Goal: Information Seeking & Learning: Check status

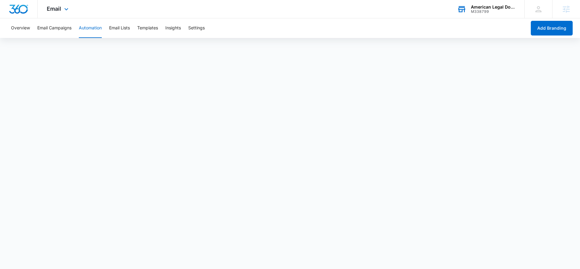
click at [485, 10] on div "M338799" at bounding box center [493, 11] width 45 height 4
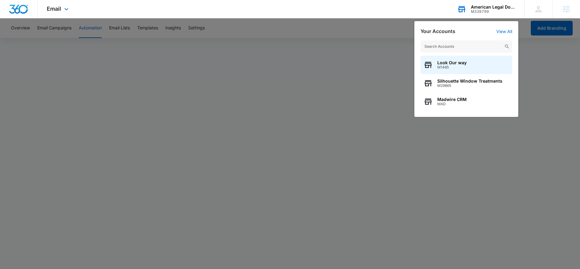
click at [448, 45] on input "text" at bounding box center [467, 46] width 92 height 12
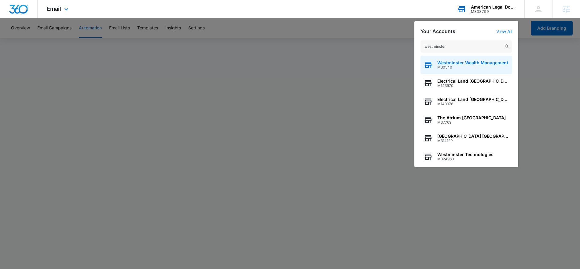
type input "westminster"
click at [455, 61] on span "Westminster Wealth Management" at bounding box center [472, 62] width 71 height 5
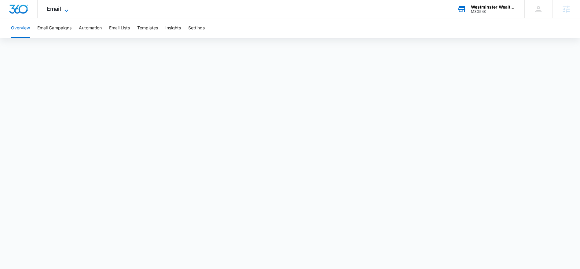
click at [65, 12] on icon at bounding box center [66, 10] width 7 height 7
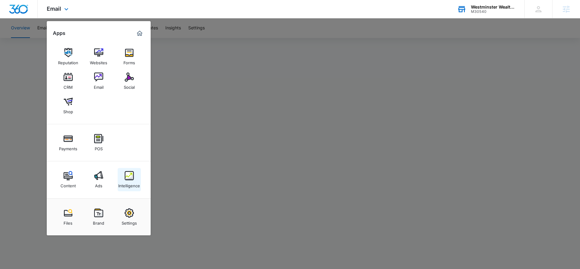
click at [127, 186] on div "Intelligence" at bounding box center [129, 184] width 22 height 8
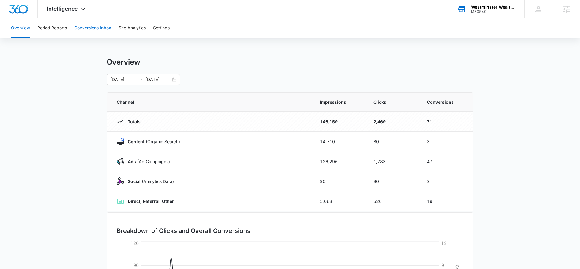
click at [95, 30] on button "Conversions Inbox" at bounding box center [92, 28] width 37 height 20
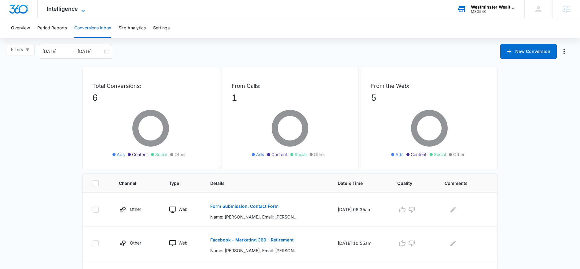
click at [80, 12] on icon at bounding box center [82, 10] width 7 height 7
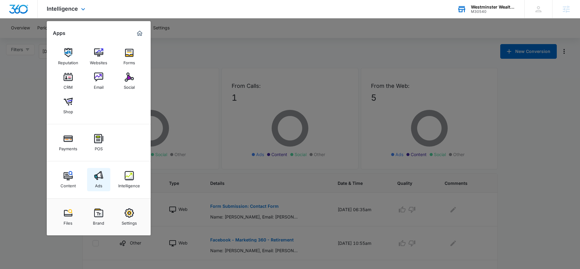
click at [97, 172] on img at bounding box center [98, 175] width 9 height 9
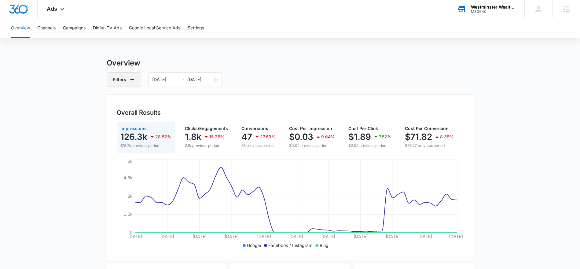
click at [125, 83] on button "Filters" at bounding box center [124, 79] width 35 height 15
click at [169, 101] on div "Channel" at bounding box center [149, 102] width 70 height 10
click at [178, 102] on icon "Show Channel filters" at bounding box center [179, 101] width 7 height 7
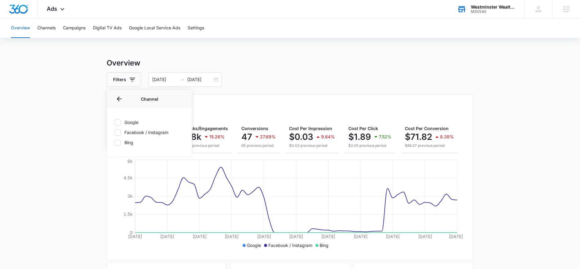
drag, startPoint x: 120, startPoint y: 122, endPoint x: 121, endPoint y: 129, distance: 7.7
click at [120, 122] on icon at bounding box center [118, 123] width 6 height 6
click at [115, 122] on input "Google" at bounding box center [114, 122] width 0 height 0
checkbox input "true"
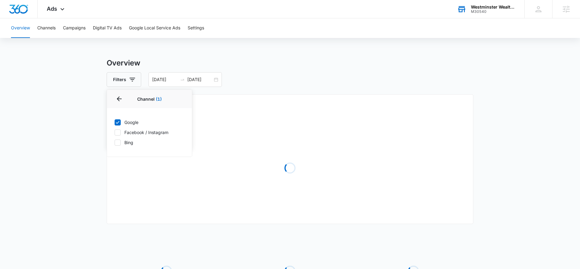
click at [120, 133] on icon at bounding box center [118, 133] width 6 height 6
click at [115, 132] on input "Facebook / Instagram" at bounding box center [114, 132] width 0 height 0
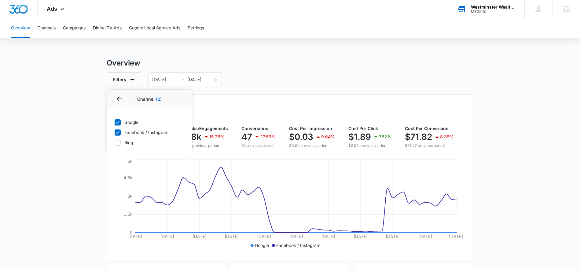
click at [118, 133] on icon at bounding box center [118, 133] width 6 height 6
click at [115, 132] on input "Facebook / Instagram" at bounding box center [114, 132] width 0 height 0
checkbox input "false"
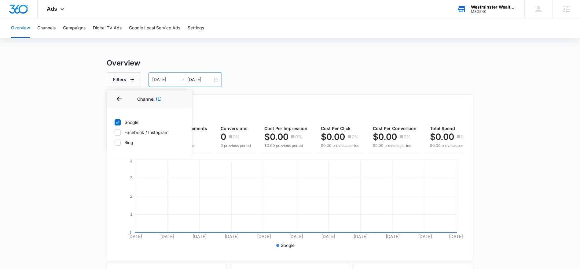
click at [202, 78] on input "[DATE]" at bounding box center [199, 79] width 25 height 7
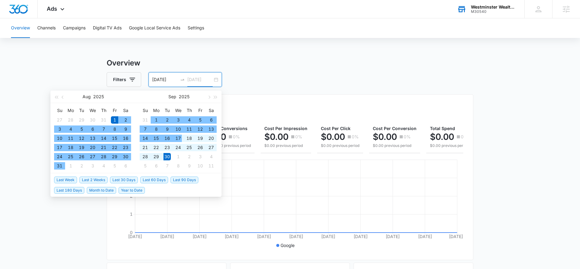
type input "[DATE]"
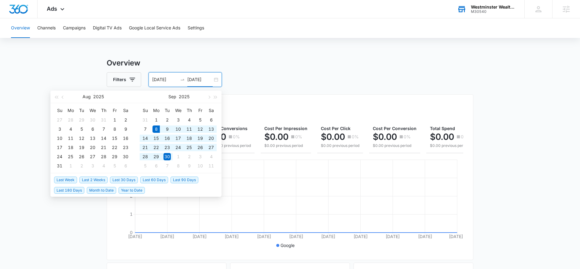
click at [122, 178] on span "Last 30 Days" at bounding box center [124, 179] width 28 height 7
type input "[DATE]"
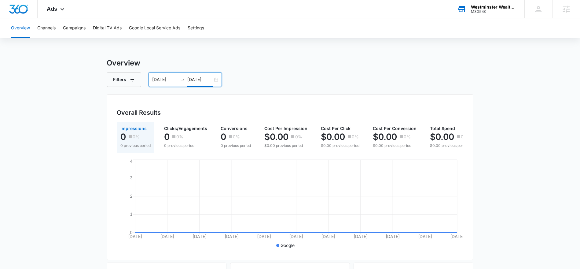
click at [155, 77] on input "[DATE]" at bounding box center [164, 79] width 25 height 7
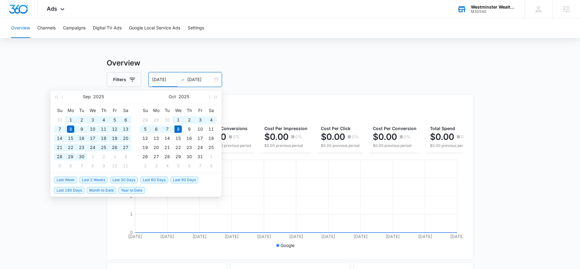
click at [75, 190] on span "Last 180 Days" at bounding box center [69, 190] width 30 height 7
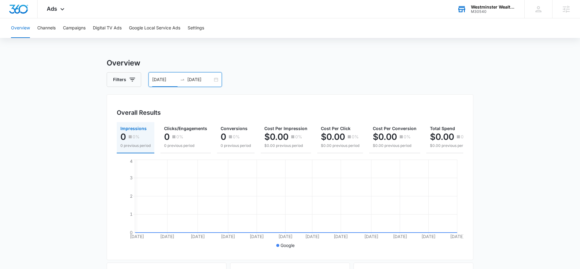
click at [173, 78] on input "[DATE]" at bounding box center [164, 79] width 25 height 7
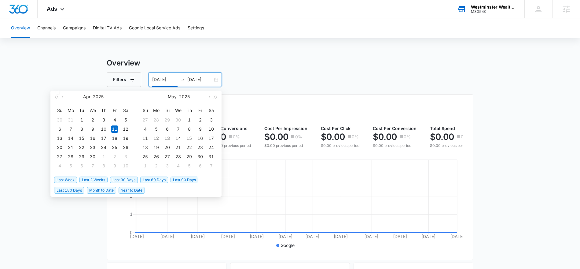
click at [115, 180] on span "Last 30 Days" at bounding box center [124, 179] width 28 height 7
type input "[DATE]"
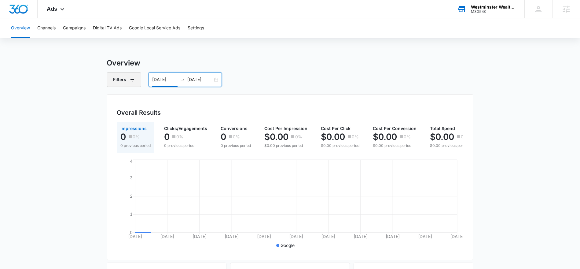
click at [128, 78] on button "Filters" at bounding box center [124, 79] width 35 height 15
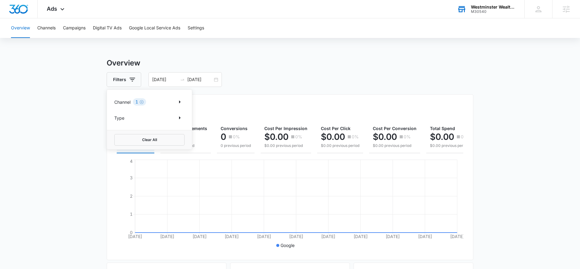
click at [142, 102] on icon "Clear" at bounding box center [141, 102] width 5 height 5
